Goal: Navigation & Orientation: Find specific page/section

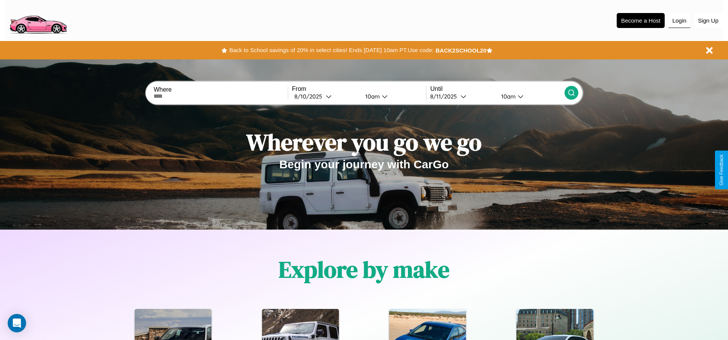
click at [679, 20] on button "Login" at bounding box center [679, 20] width 22 height 15
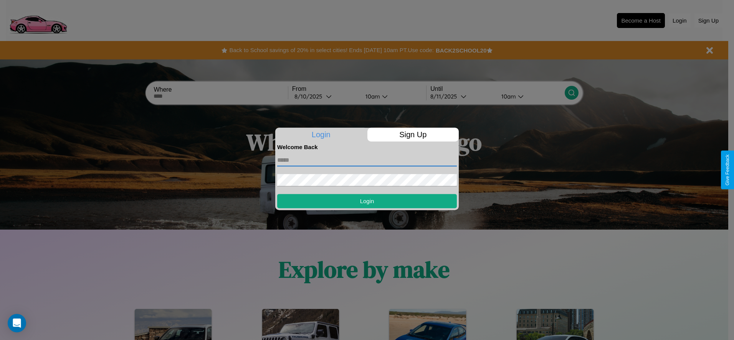
click at [367, 160] on input "text" at bounding box center [367, 160] width 180 height 12
type input "**********"
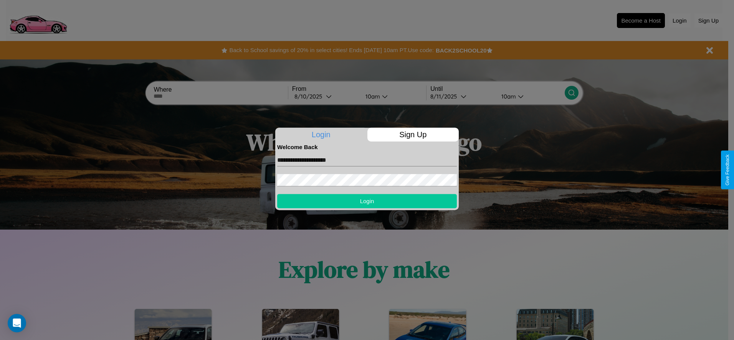
click at [367, 201] on button "Login" at bounding box center [367, 201] width 180 height 14
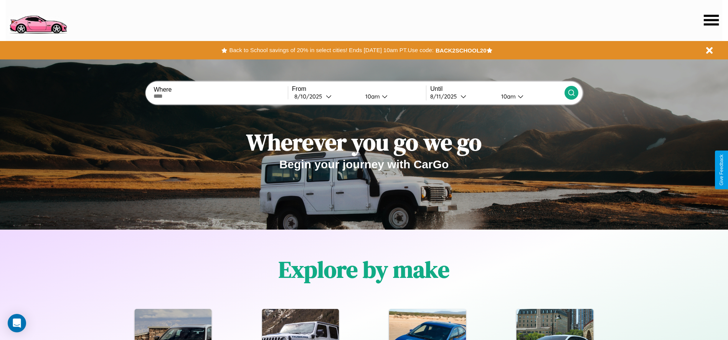
click at [711, 20] on icon at bounding box center [711, 20] width 15 height 11
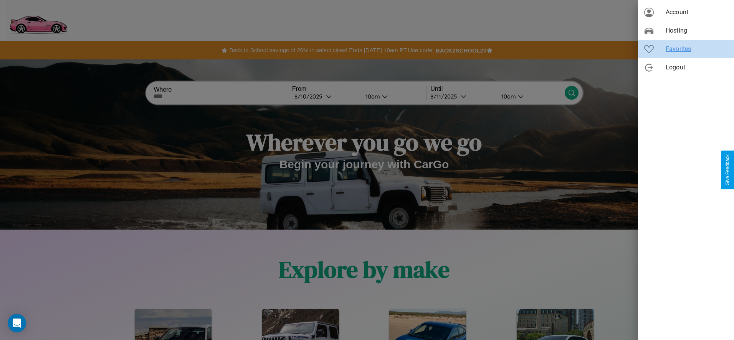
click at [686, 49] on span "Favorites" at bounding box center [696, 49] width 62 height 9
